Goal: Transaction & Acquisition: Purchase product/service

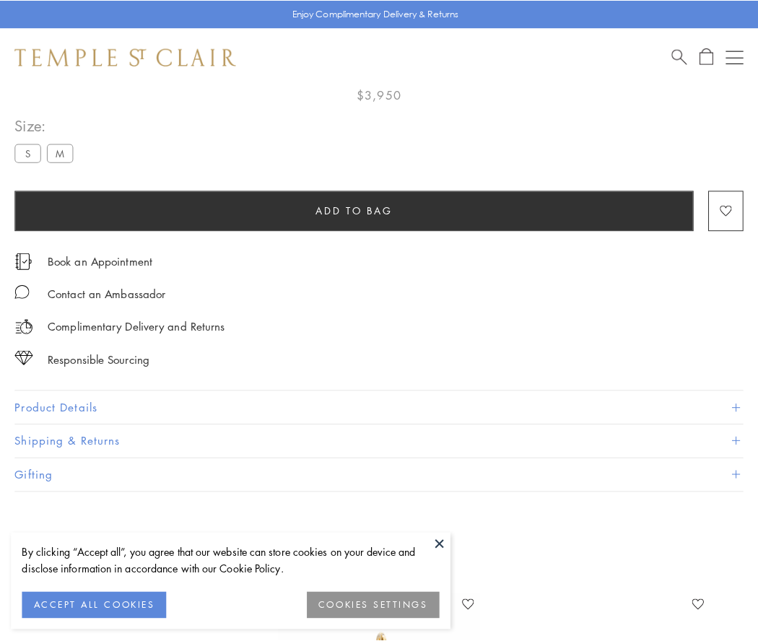
scroll to position [85, 0]
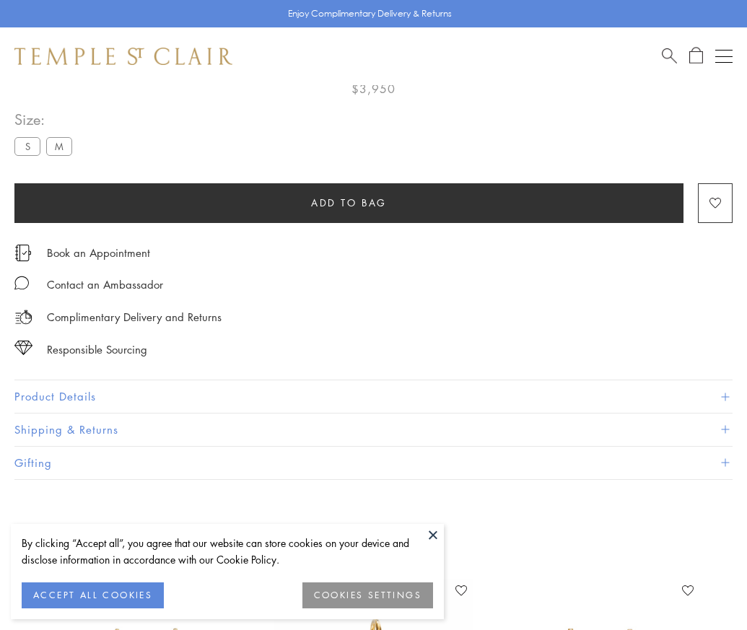
click at [349, 202] on span "Add to bag" at bounding box center [349, 203] width 76 height 16
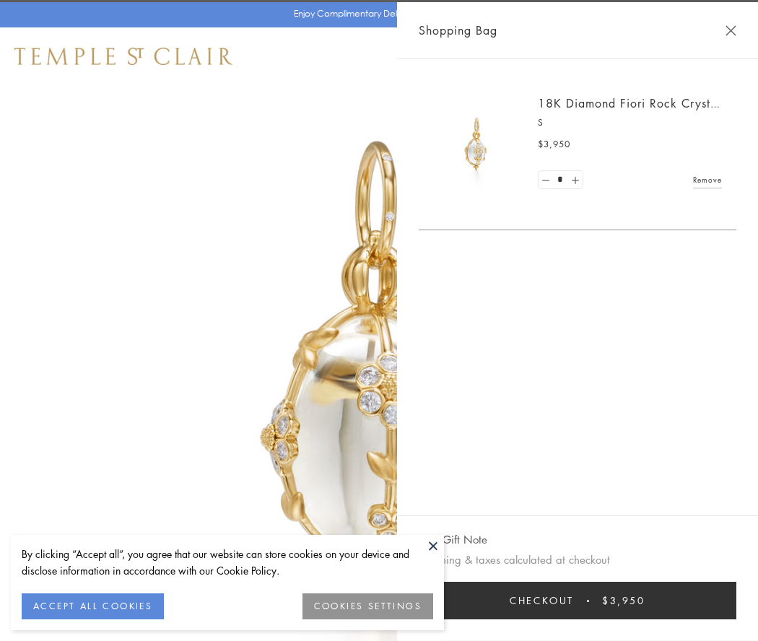
click at [578, 601] on button "Checkout $3,950" at bounding box center [578, 601] width 318 height 38
